Goal: Find specific page/section

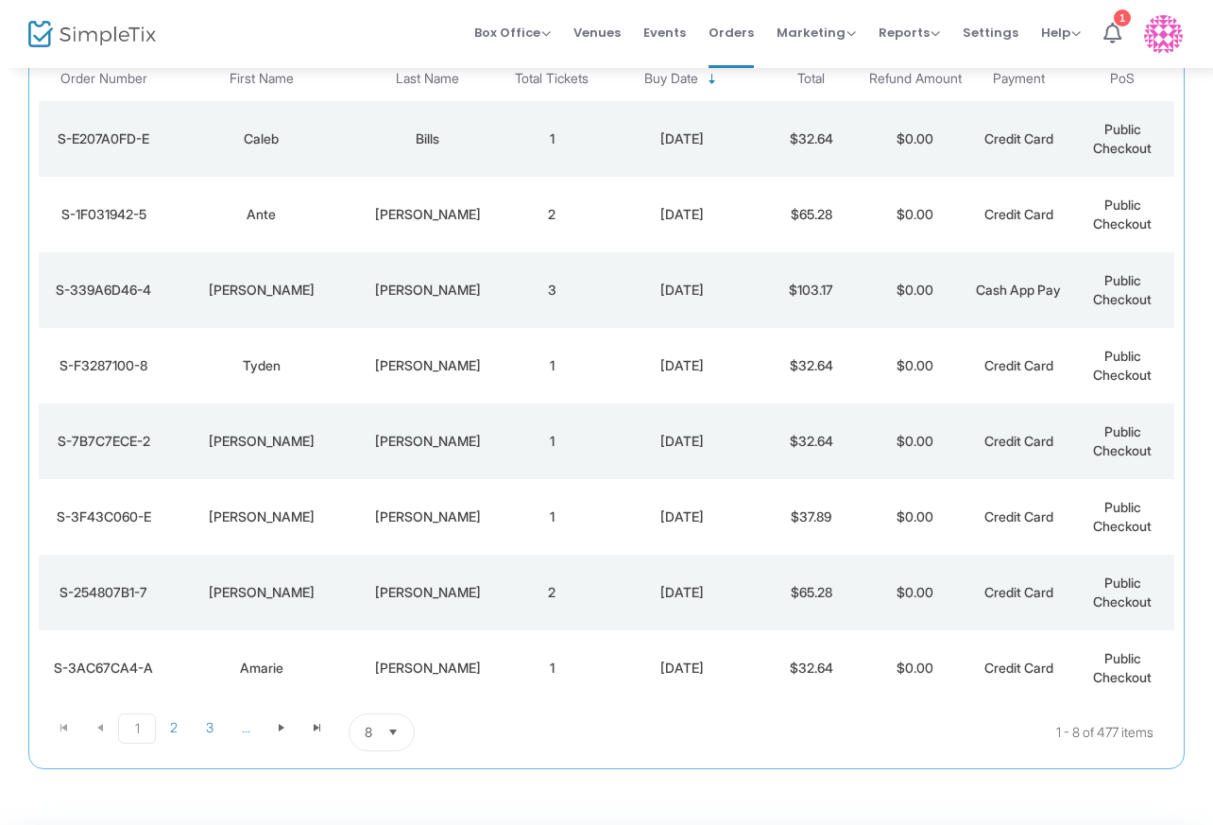
scroll to position [233, 0]
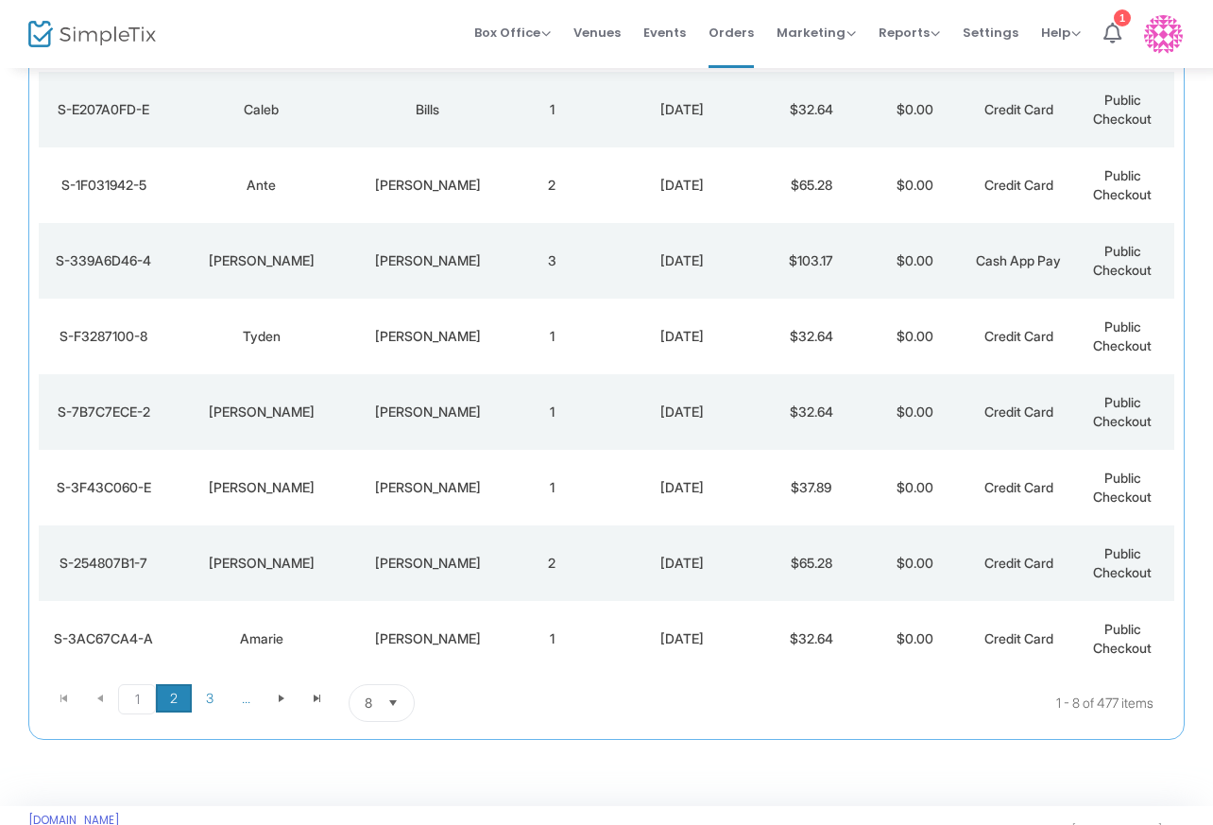
click at [172, 696] on span "2" at bounding box center [174, 698] width 36 height 28
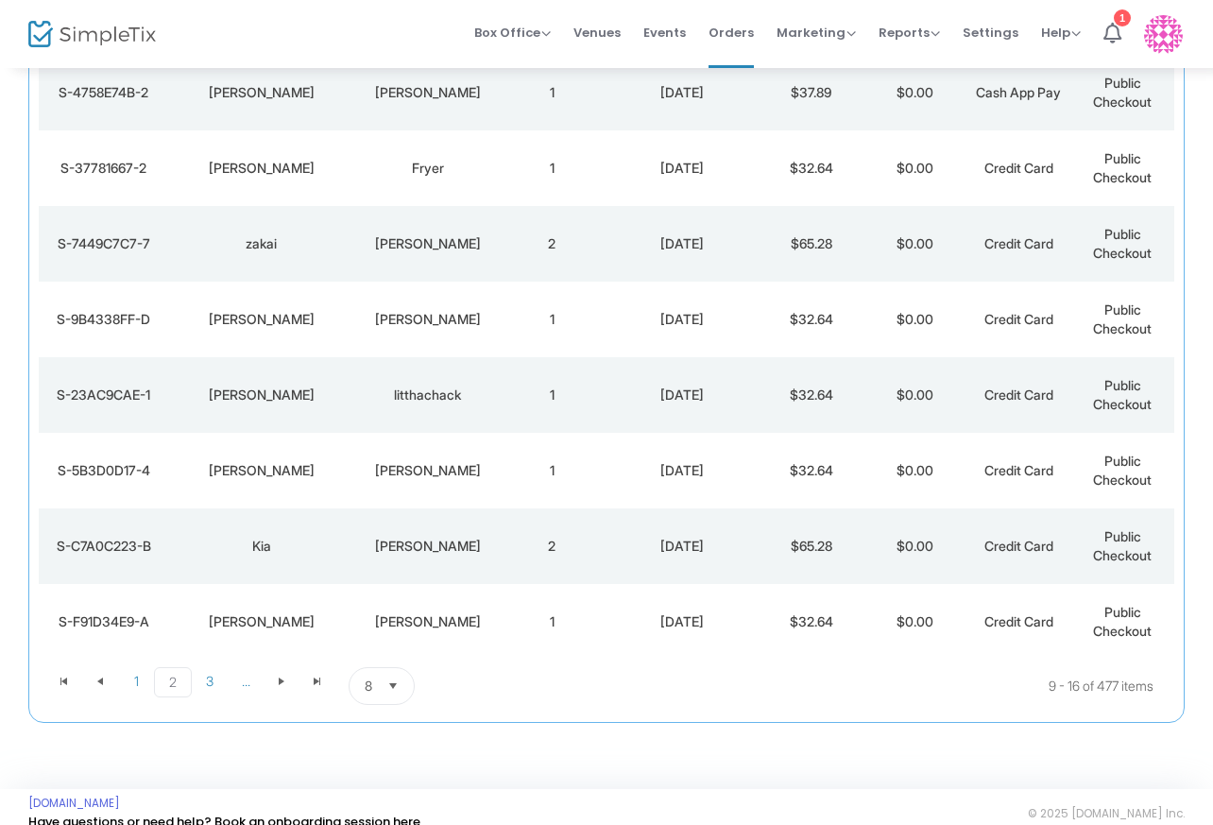
scroll to position [271, 0]
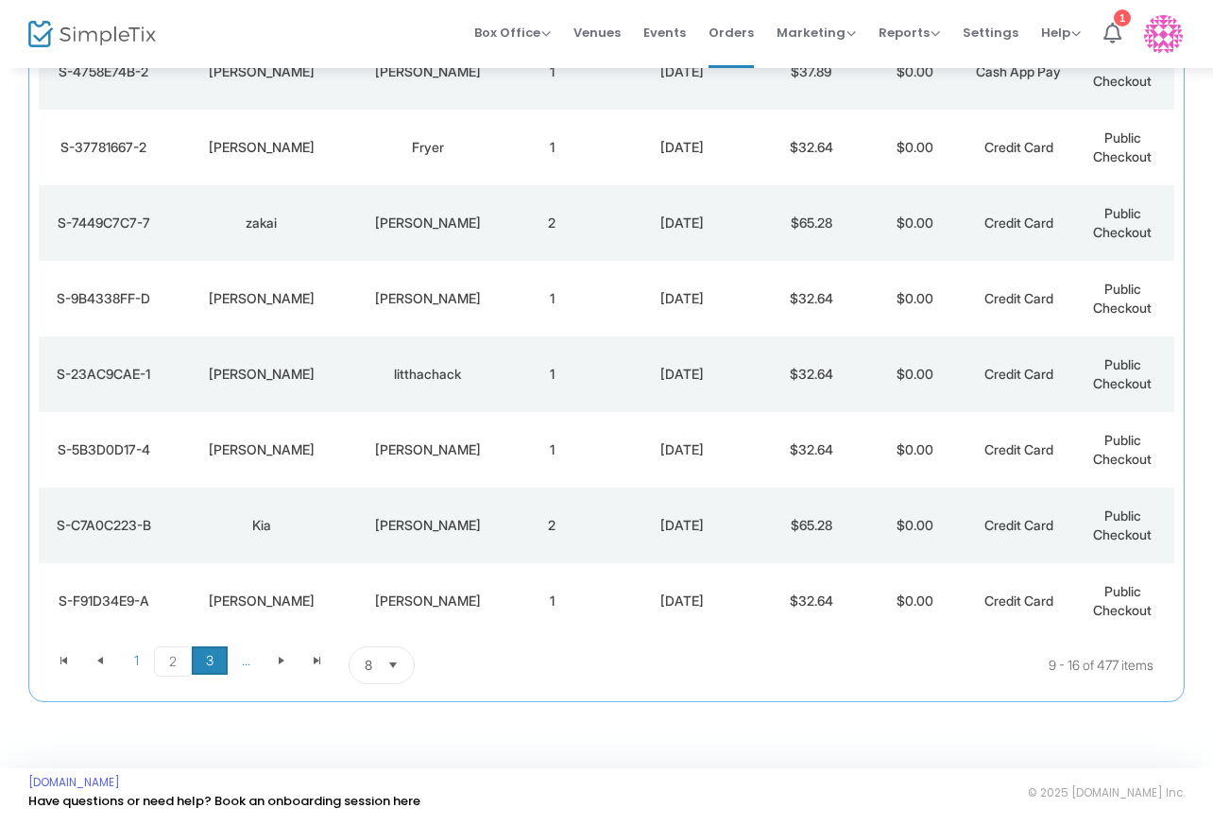
click at [204, 654] on span "3" at bounding box center [210, 660] width 36 height 28
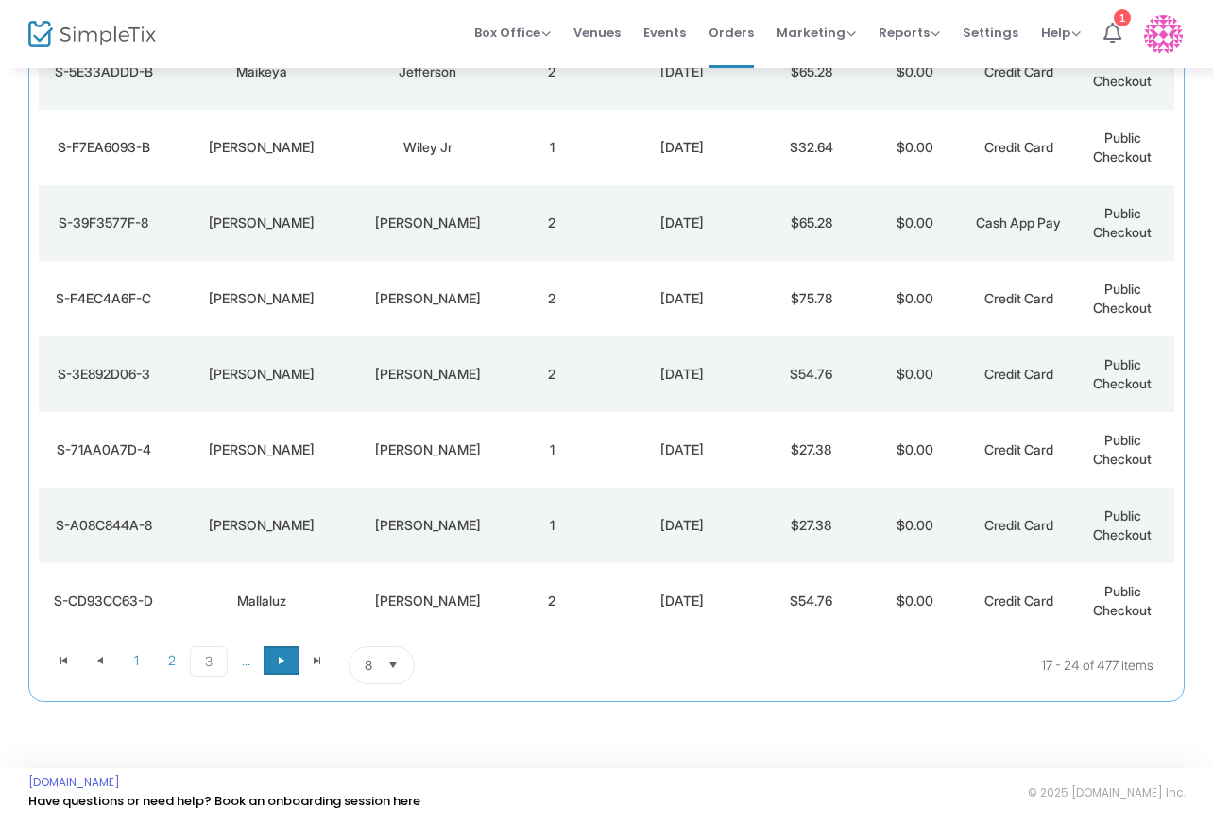
click at [284, 657] on span "Go to the next page" at bounding box center [281, 660] width 15 height 15
click at [310, 653] on span "Go to the next page" at bounding box center [317, 660] width 15 height 15
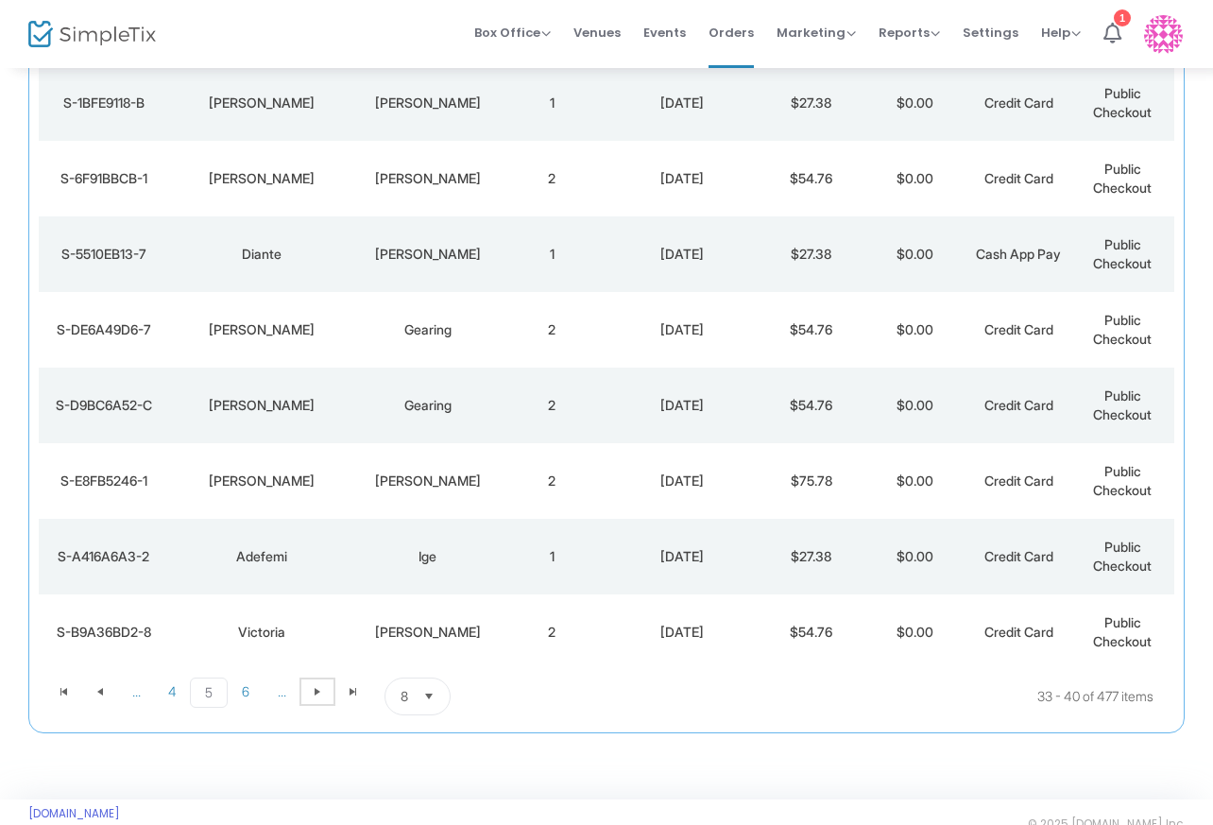
scroll to position [241, 0]
click at [312, 694] on span "Go to the next page" at bounding box center [317, 690] width 15 height 15
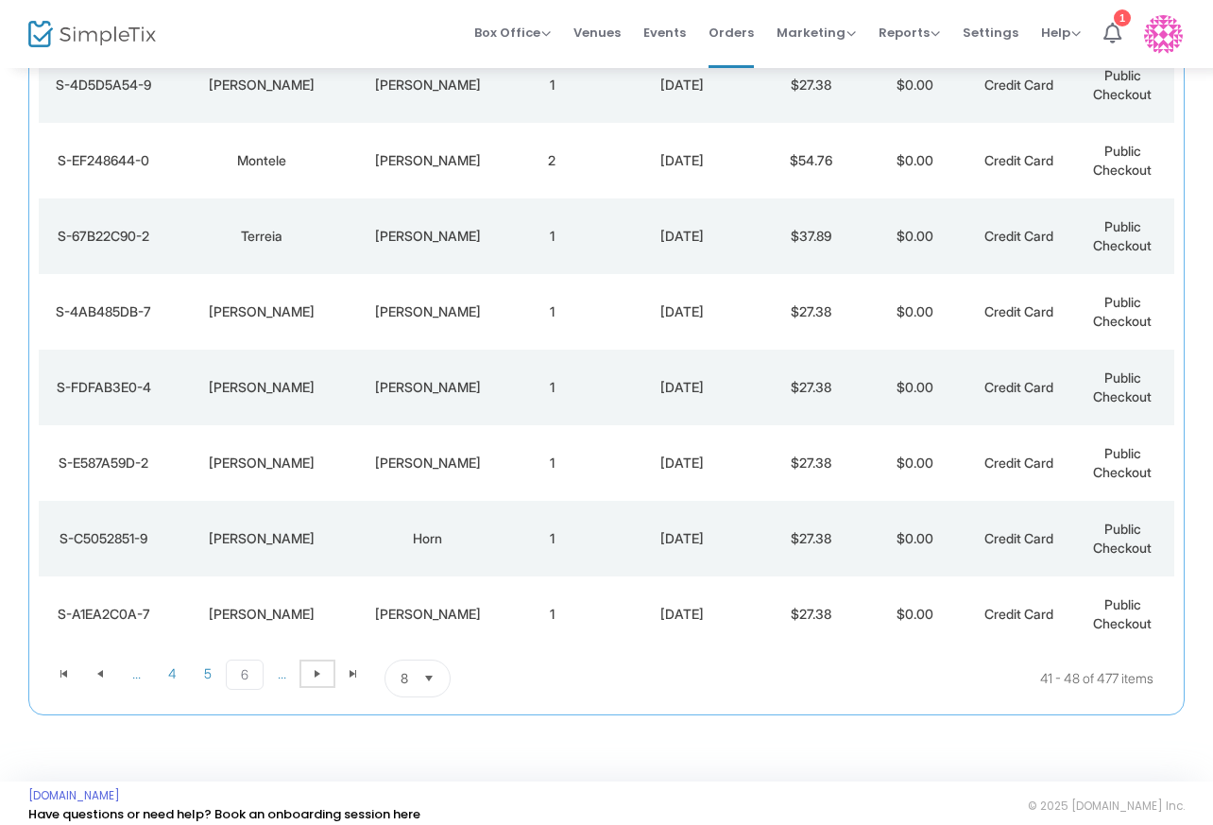
scroll to position [271, 0]
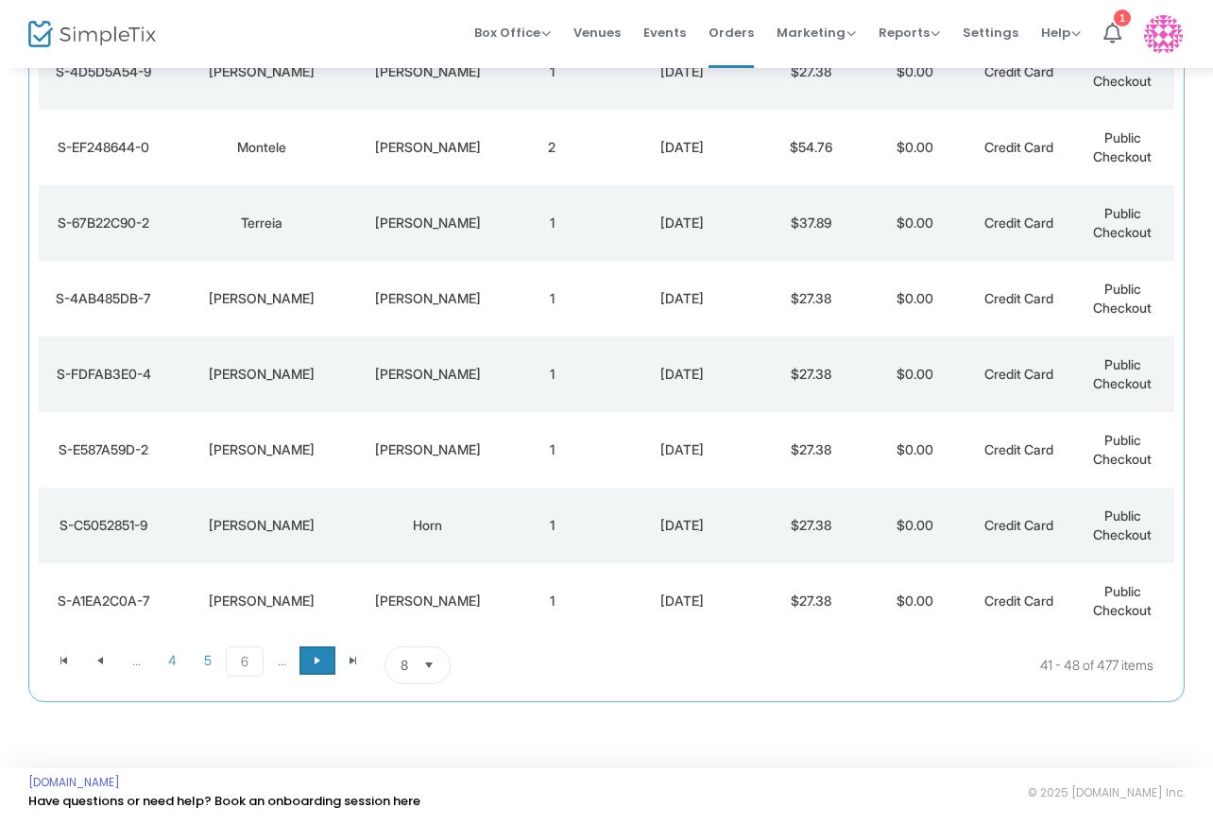
click at [322, 656] on span "Go to the next page" at bounding box center [317, 660] width 15 height 15
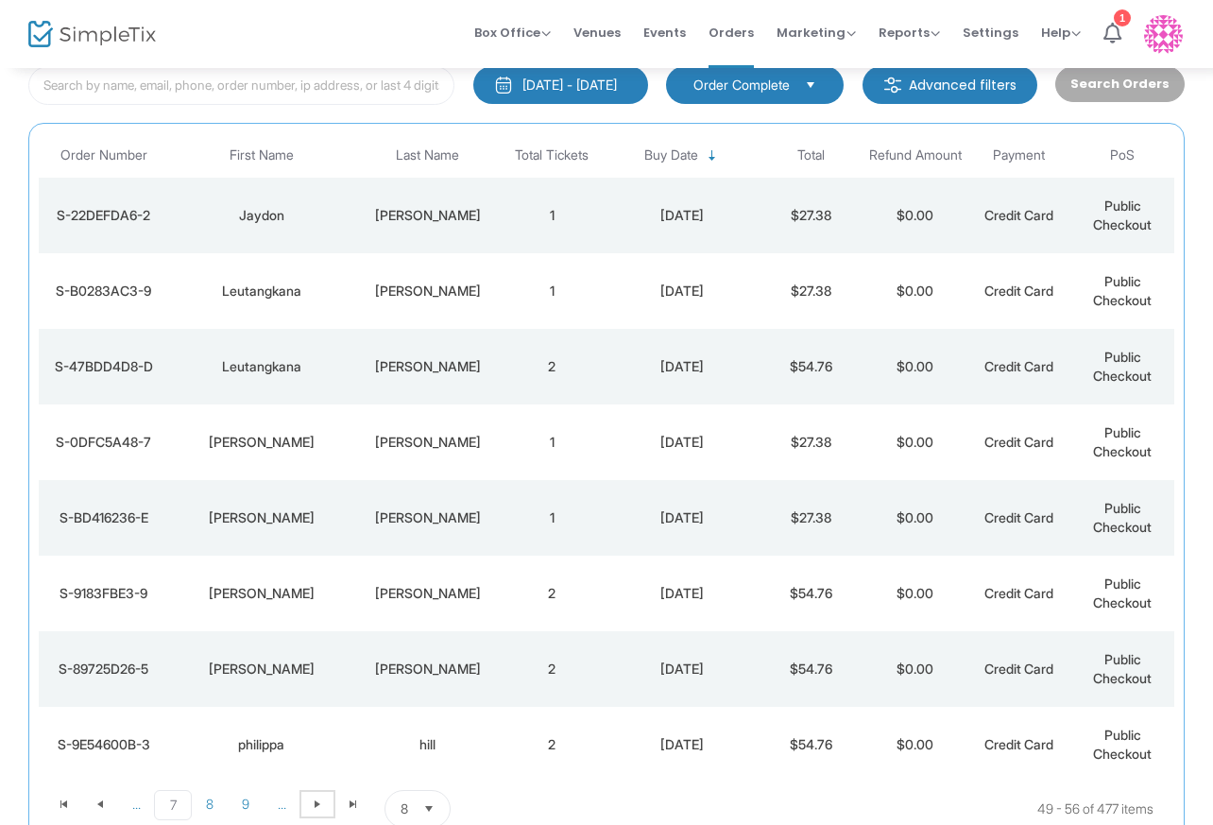
scroll to position [150, 0]
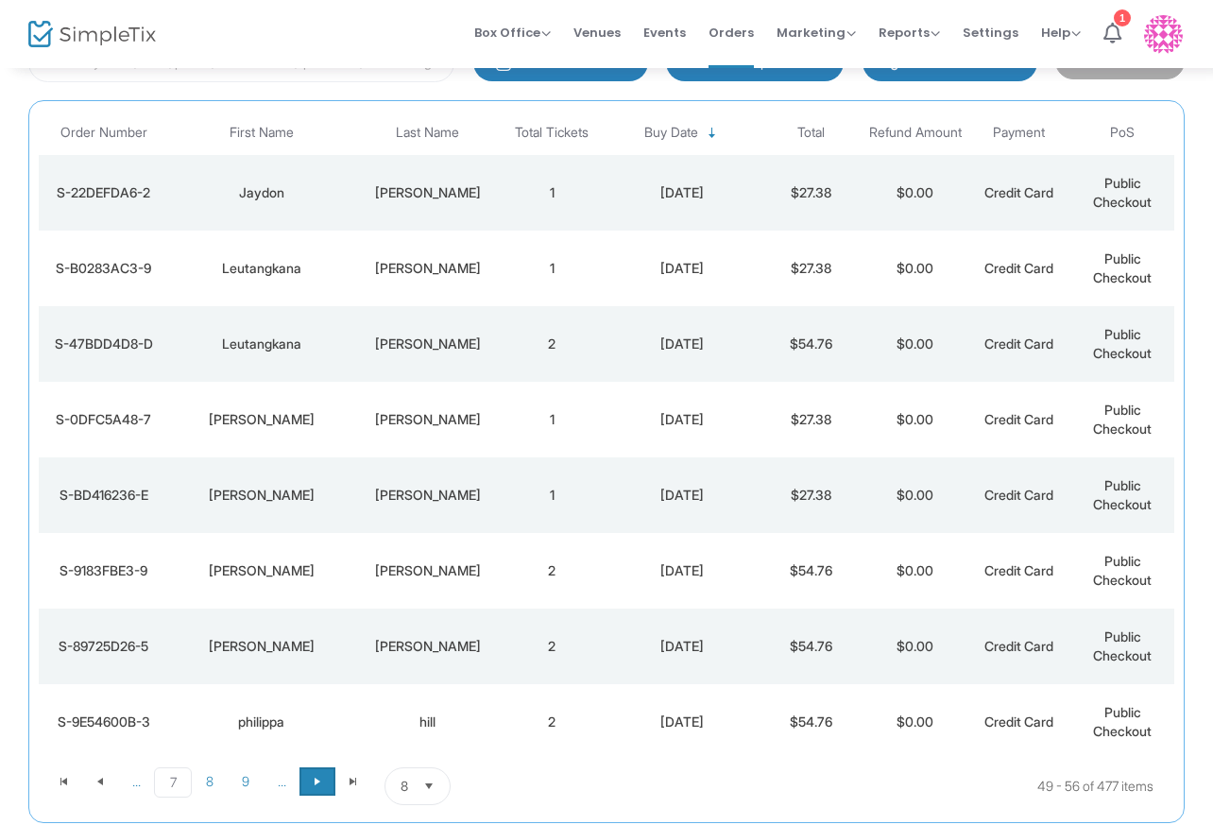
click at [318, 788] on span "Go to the next page" at bounding box center [317, 781] width 15 height 15
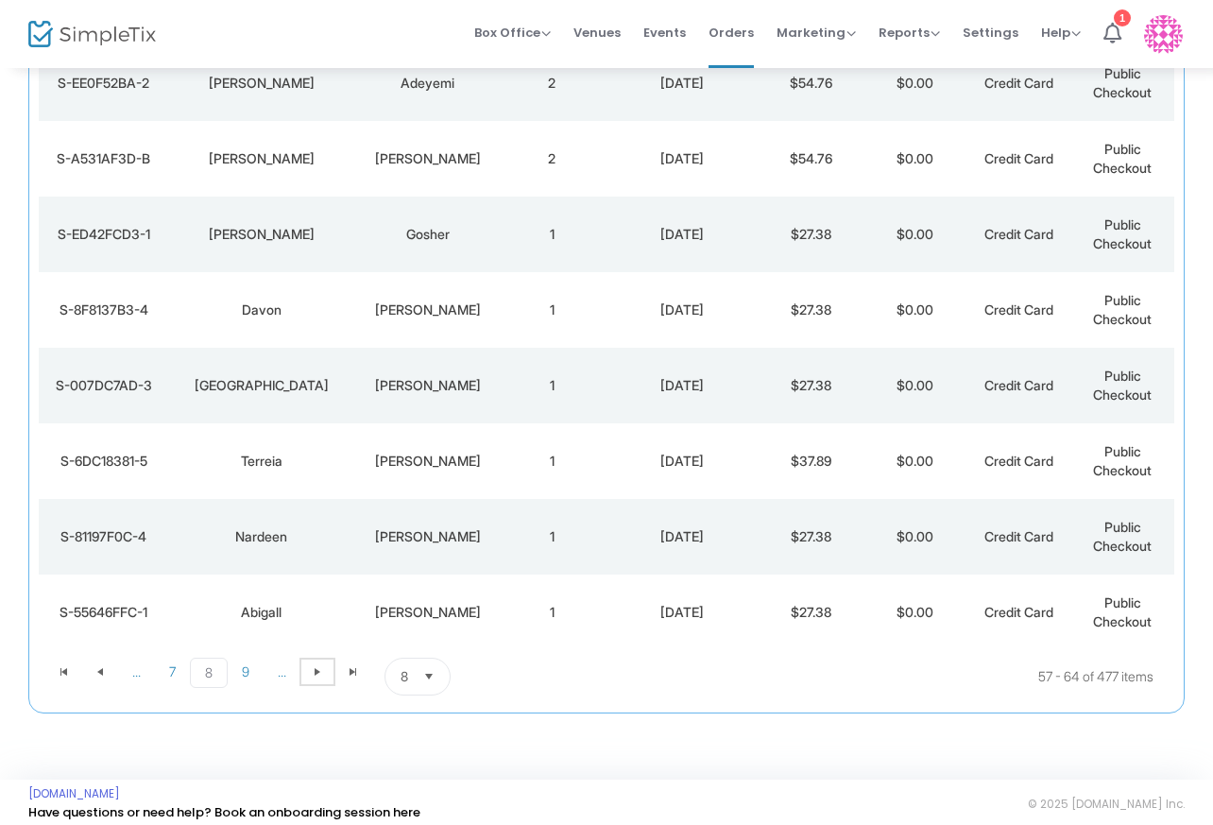
scroll to position [271, 0]
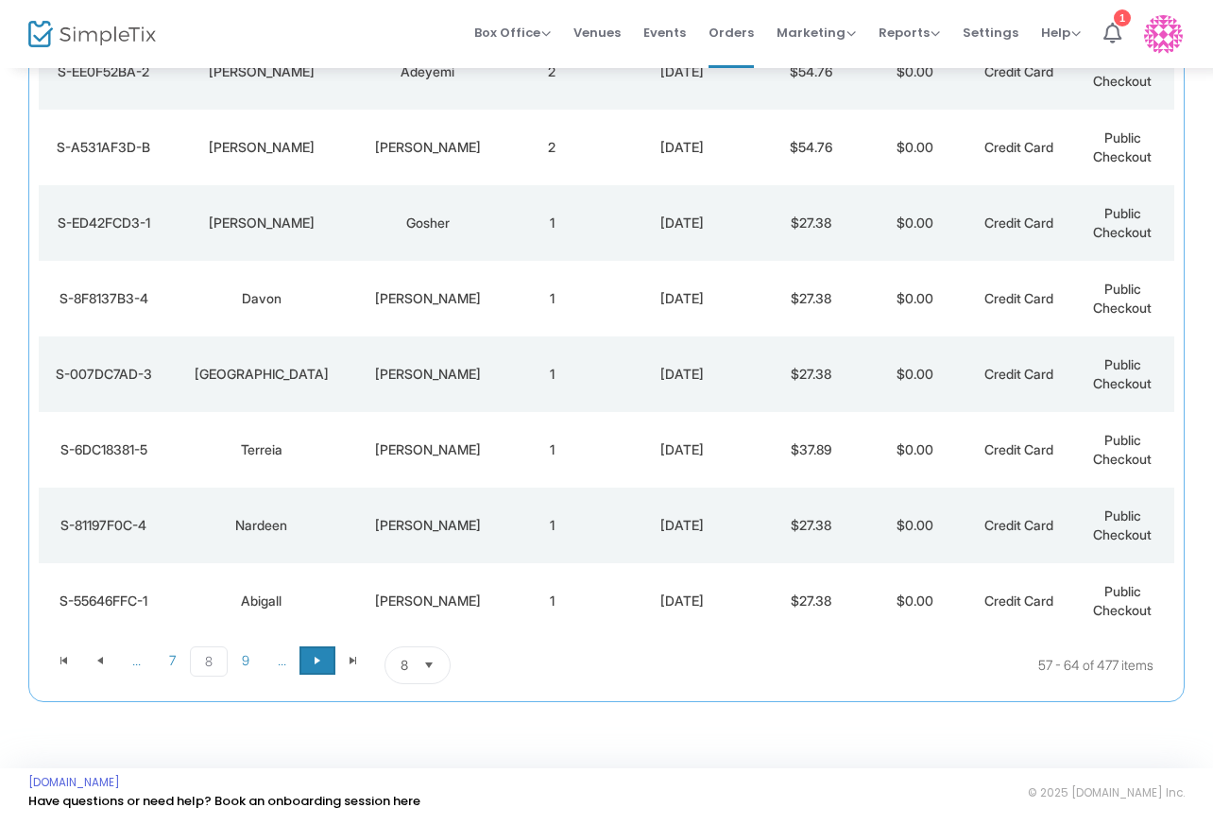
click at [310, 659] on span "Go to the next page" at bounding box center [317, 660] width 15 height 15
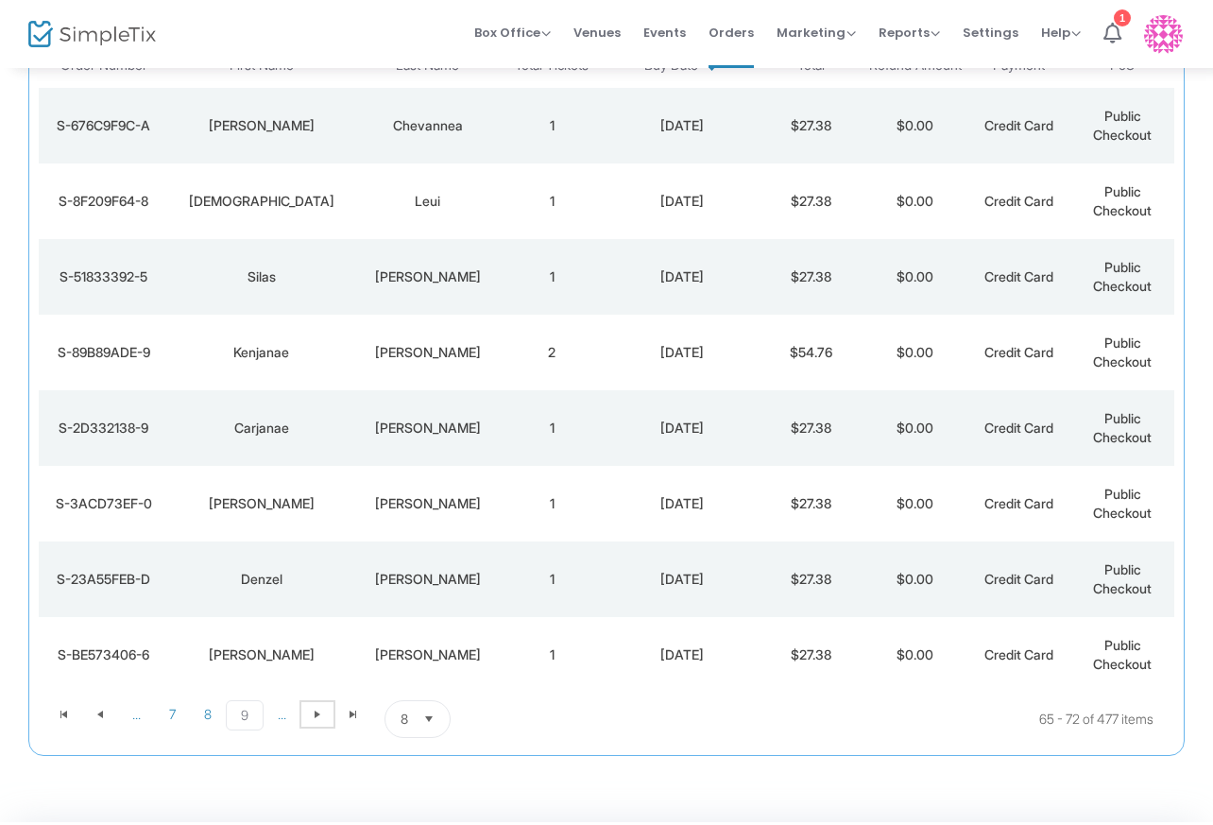
scroll to position [208, 0]
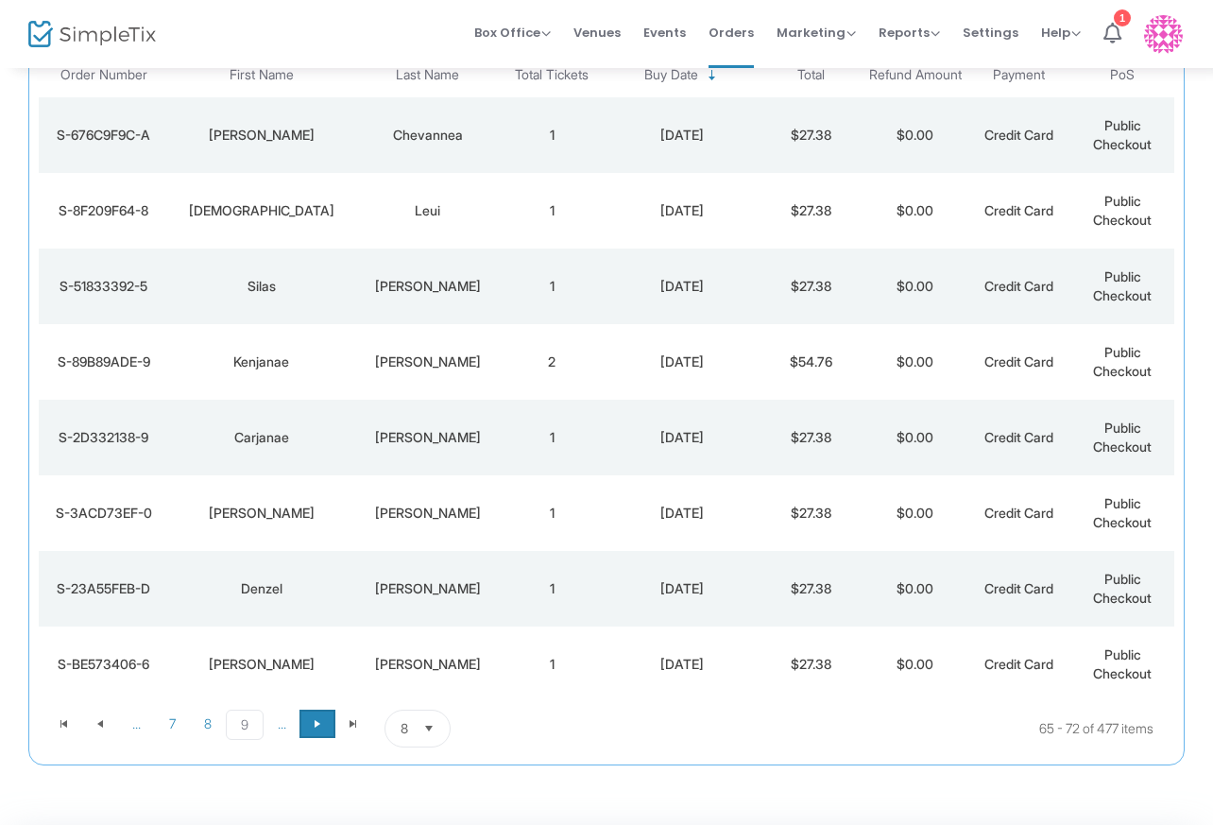
click at [327, 717] on span at bounding box center [318, 724] width 36 height 28
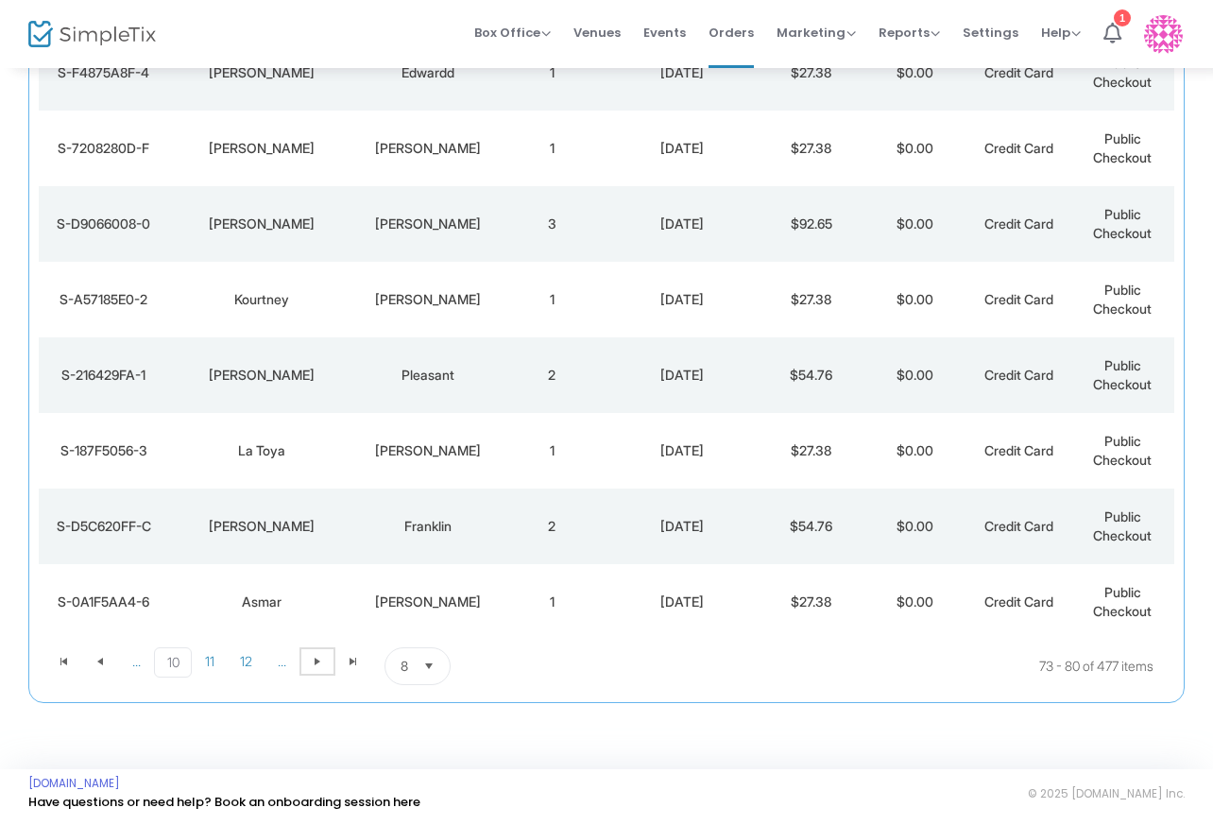
scroll to position [271, 0]
click at [317, 656] on span "Go to the next page" at bounding box center [317, 660] width 15 height 15
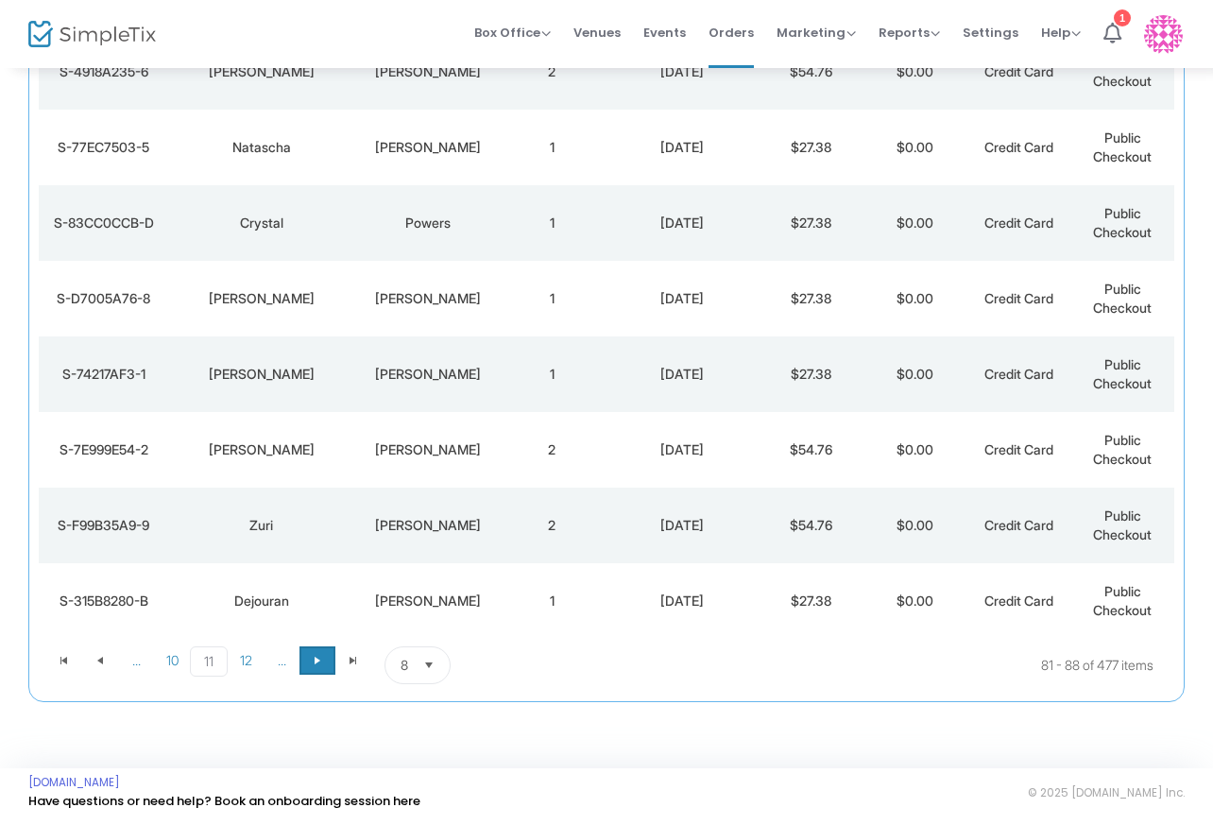
click at [320, 664] on span "Go to the next page" at bounding box center [317, 660] width 15 height 15
click at [316, 668] on span at bounding box center [318, 660] width 36 height 28
click at [318, 663] on span "Go to the next page" at bounding box center [317, 660] width 15 height 15
click at [317, 646] on span at bounding box center [318, 660] width 36 height 28
click at [317, 658] on span "Go to the next page" at bounding box center [317, 660] width 15 height 15
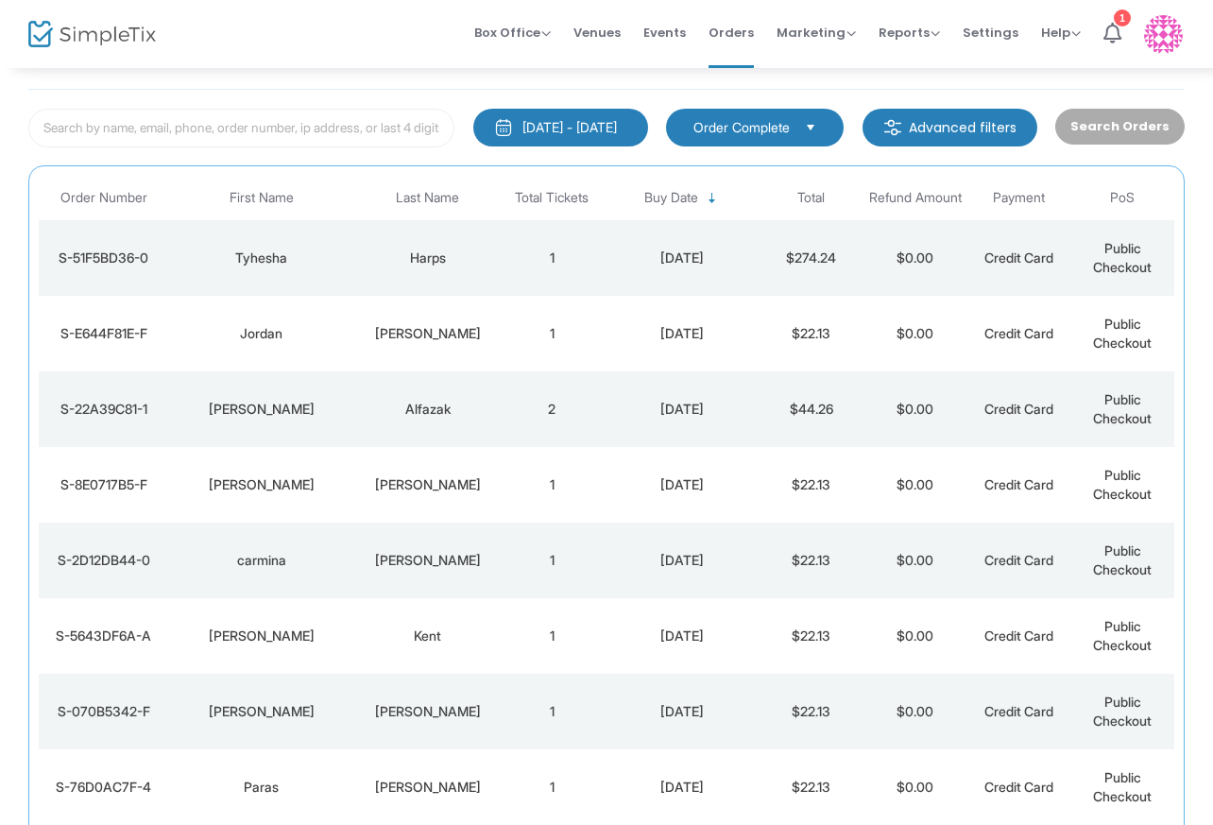
scroll to position [5, 0]
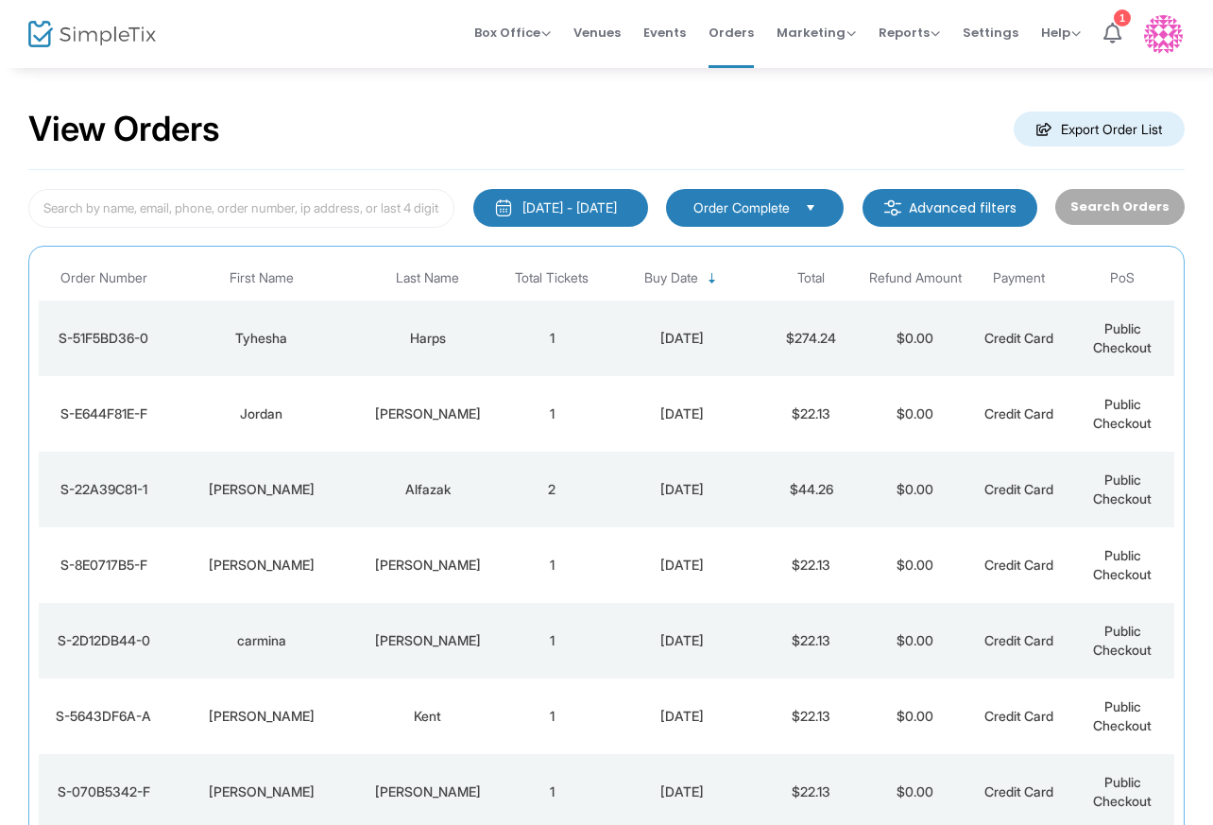
click at [318, 353] on td "Tyhesha" at bounding box center [261, 339] width 187 height 76
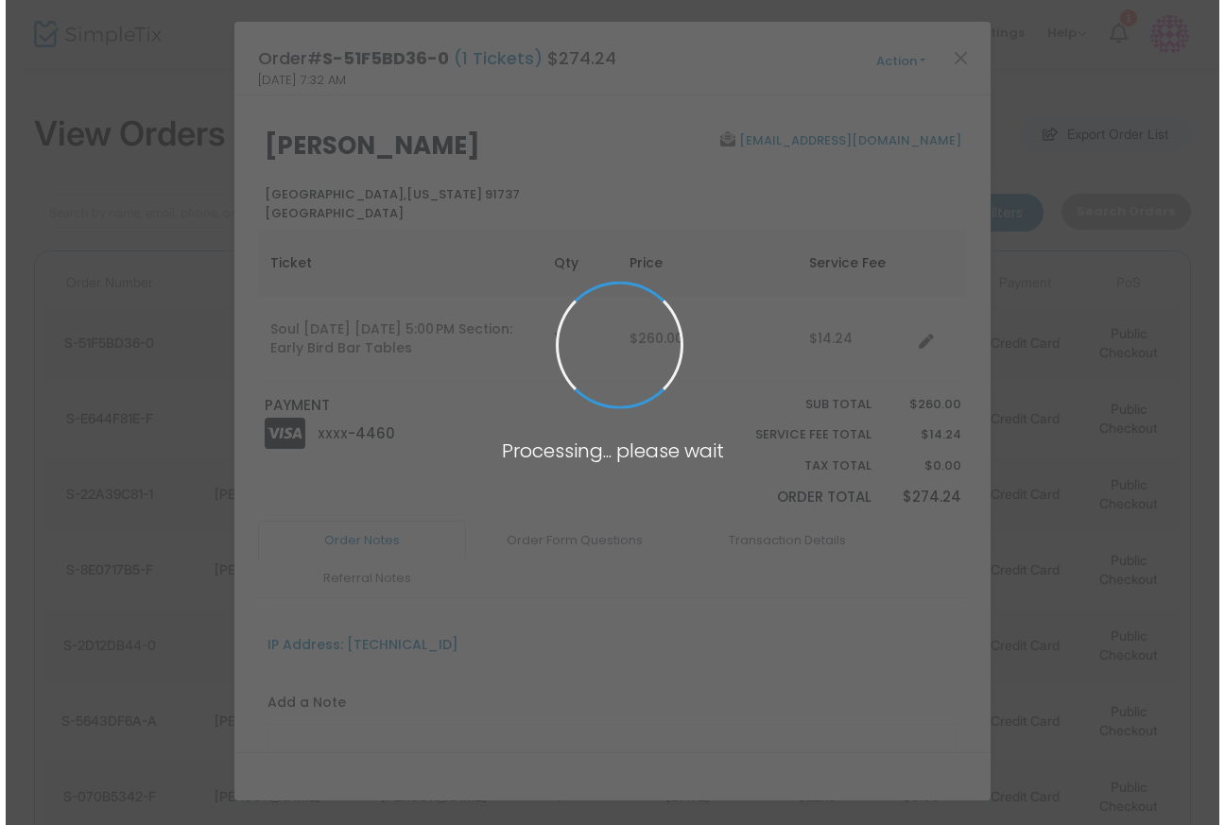
scroll to position [0, 0]
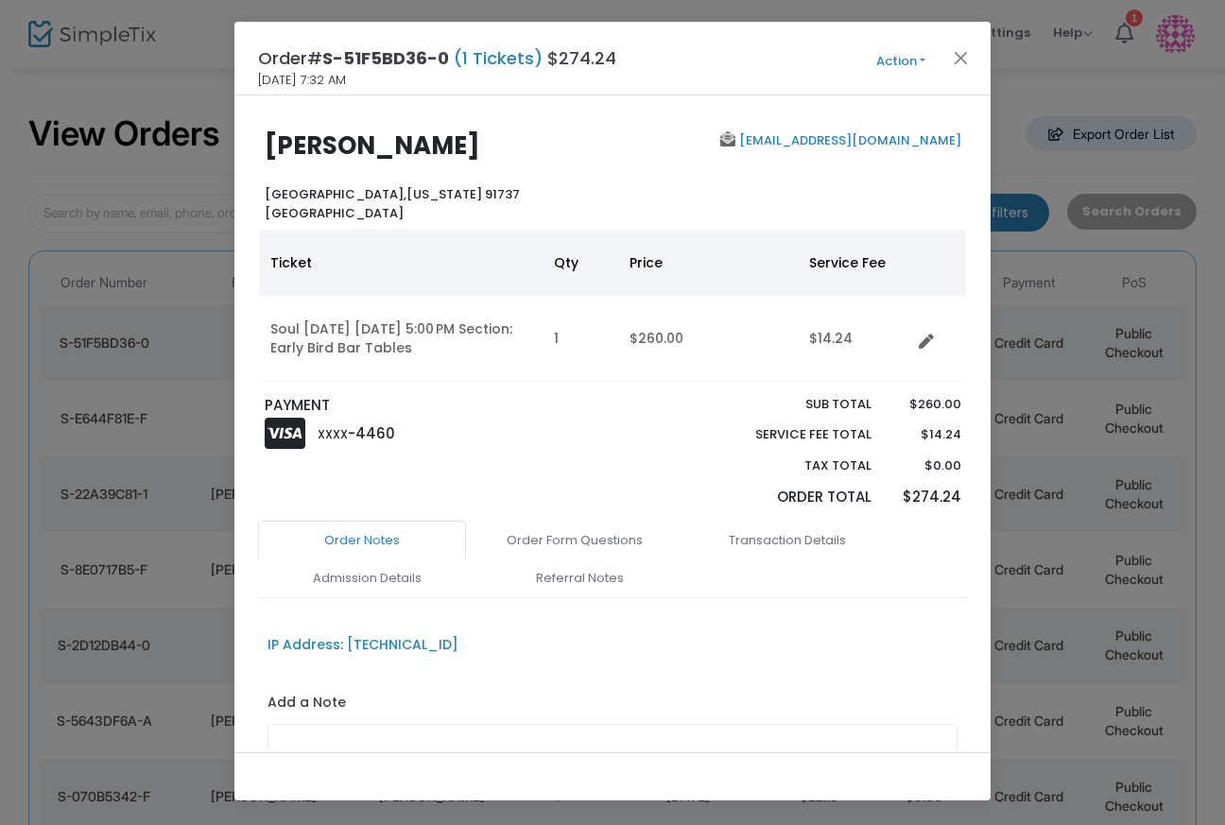
click at [375, 146] on b "Tyhesha Harps" at bounding box center [372, 146] width 215 height 34
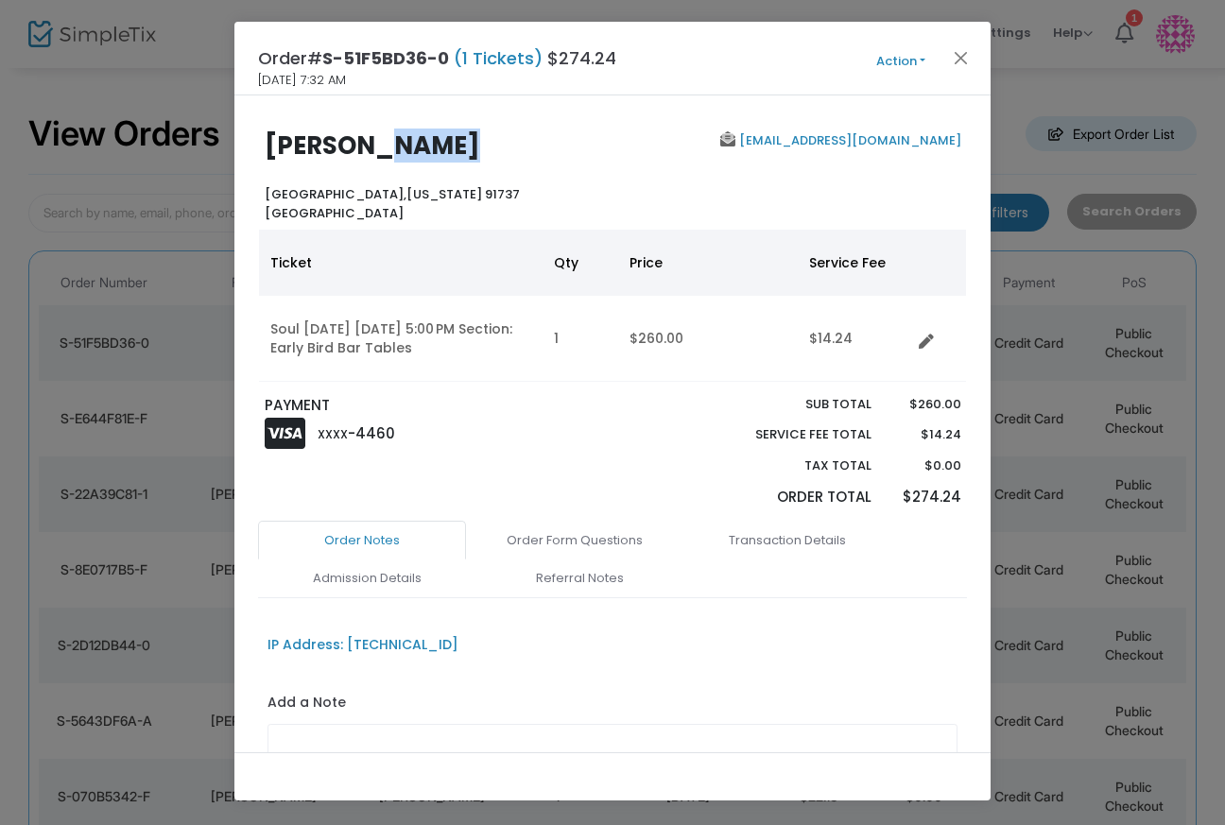
click at [375, 146] on b "Tyhesha Harps" at bounding box center [372, 146] width 215 height 34
copy b "Tyhesha Harps"
click at [950, 57] on button "Close" at bounding box center [961, 57] width 25 height 25
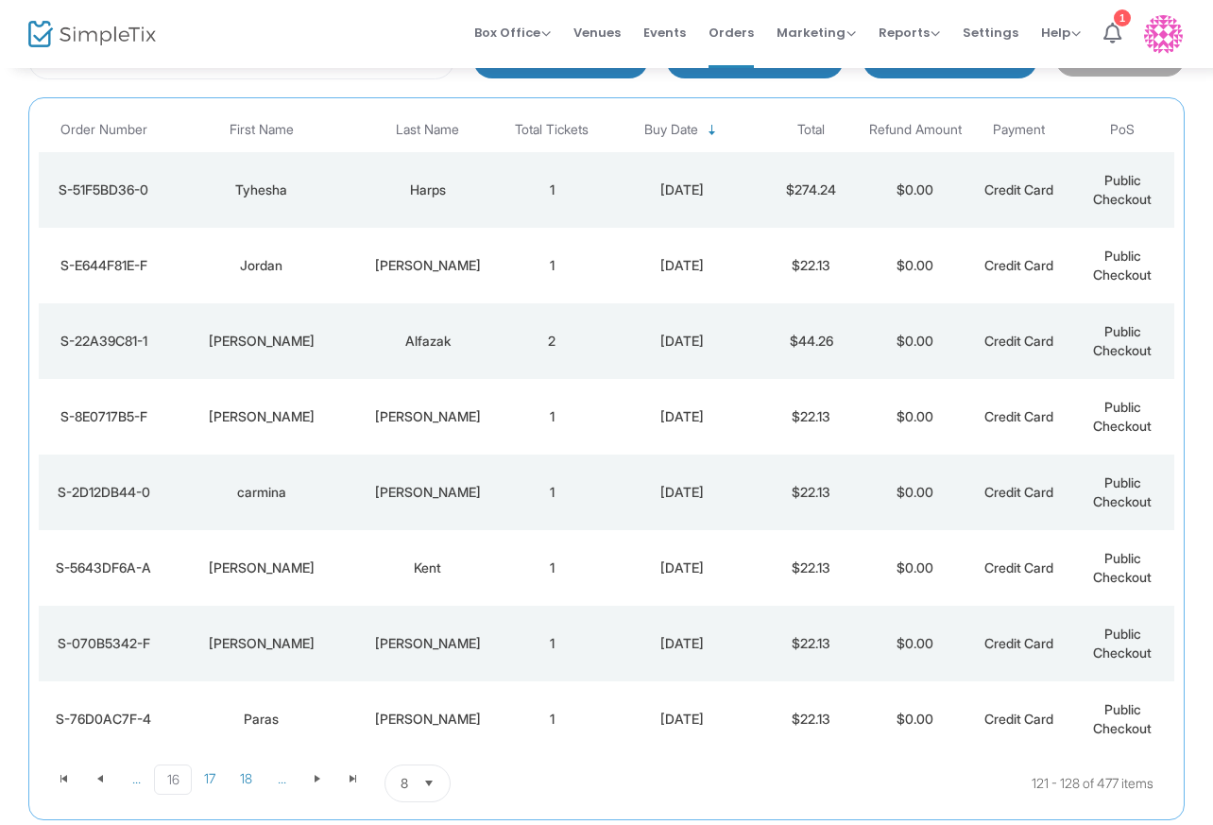
scroll to position [271, 0]
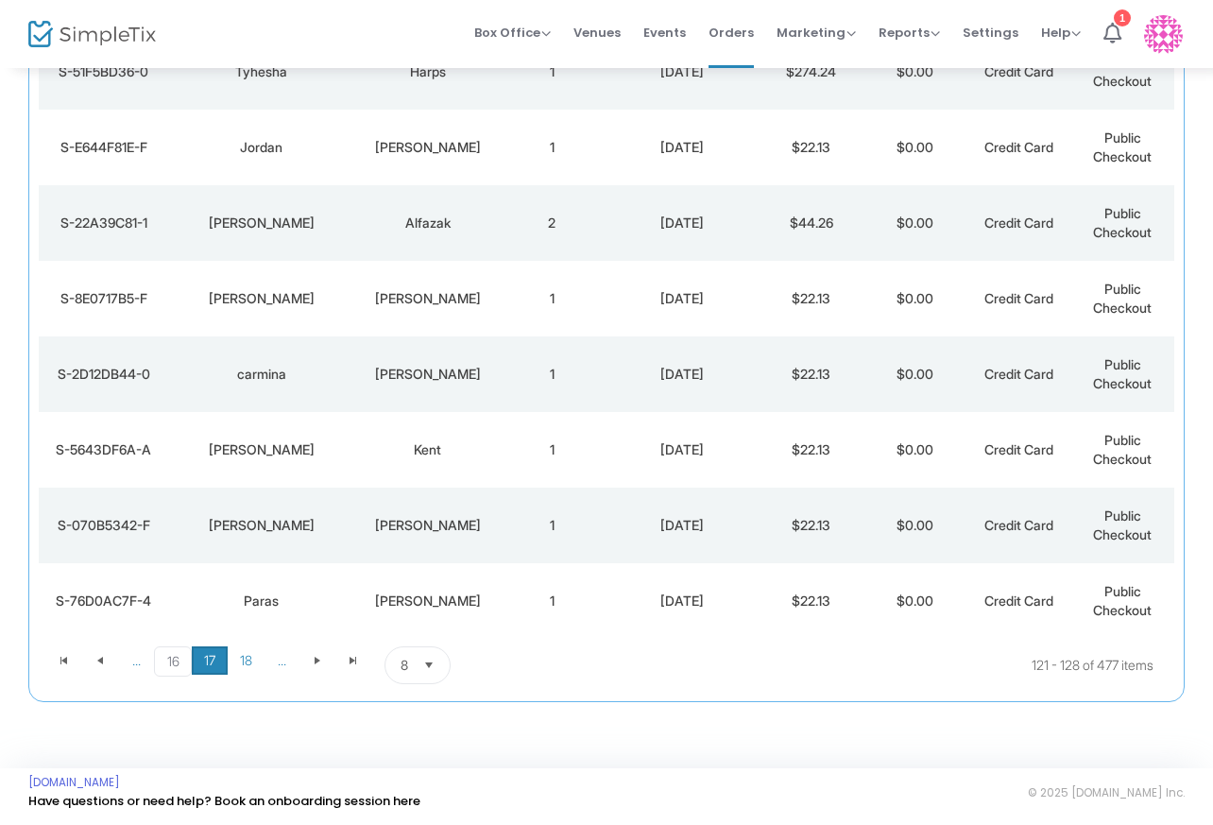
click at [207, 661] on span "17" at bounding box center [210, 660] width 36 height 28
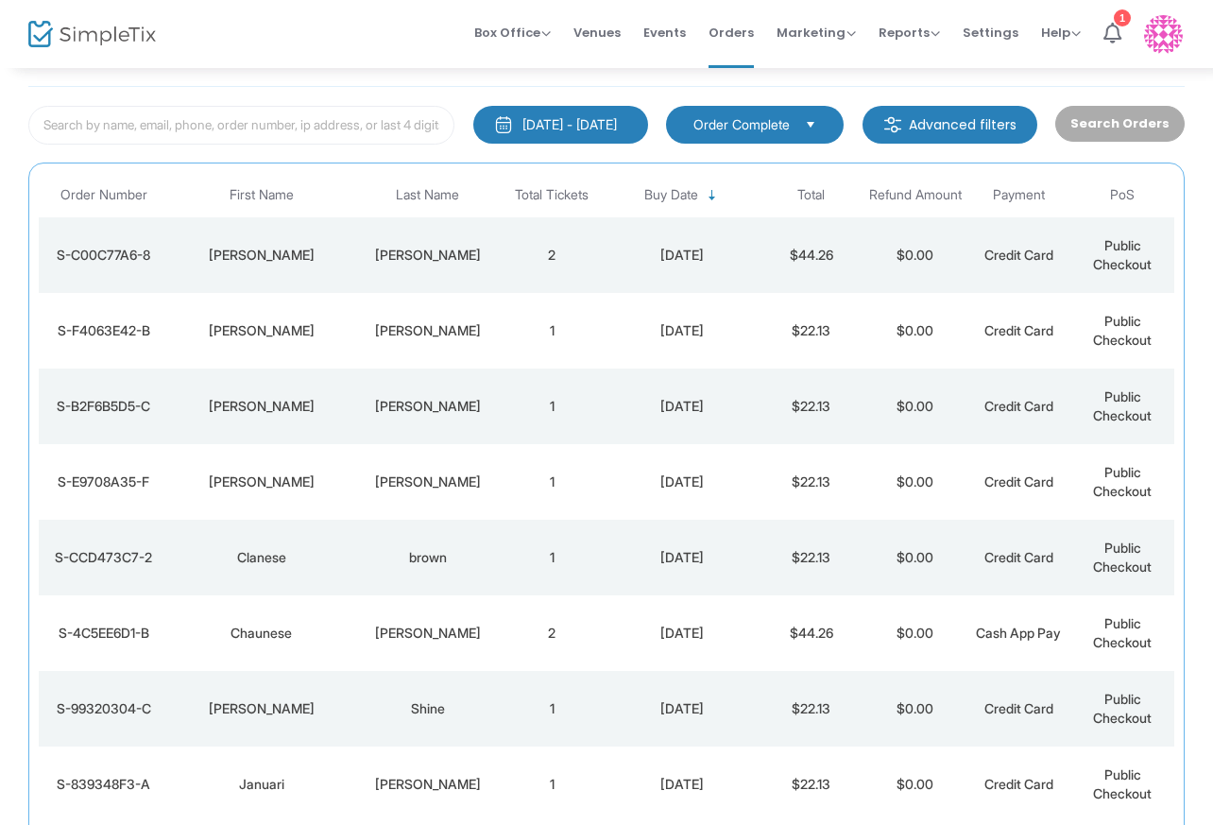
scroll to position [149, 0]
